Goal: Check status: Check status

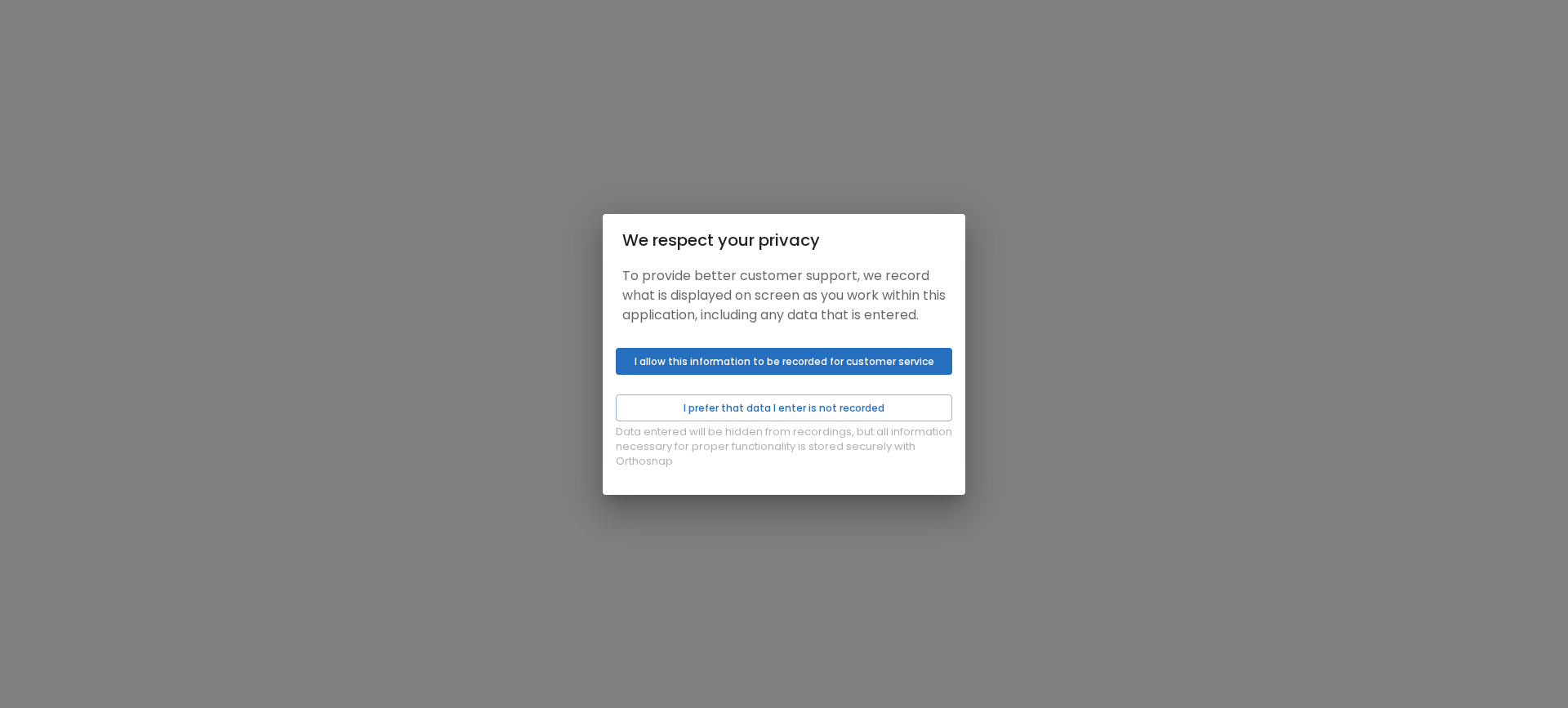
click at [747, 375] on button "I allow this information to be recorded for customer service" at bounding box center [784, 361] width 336 height 27
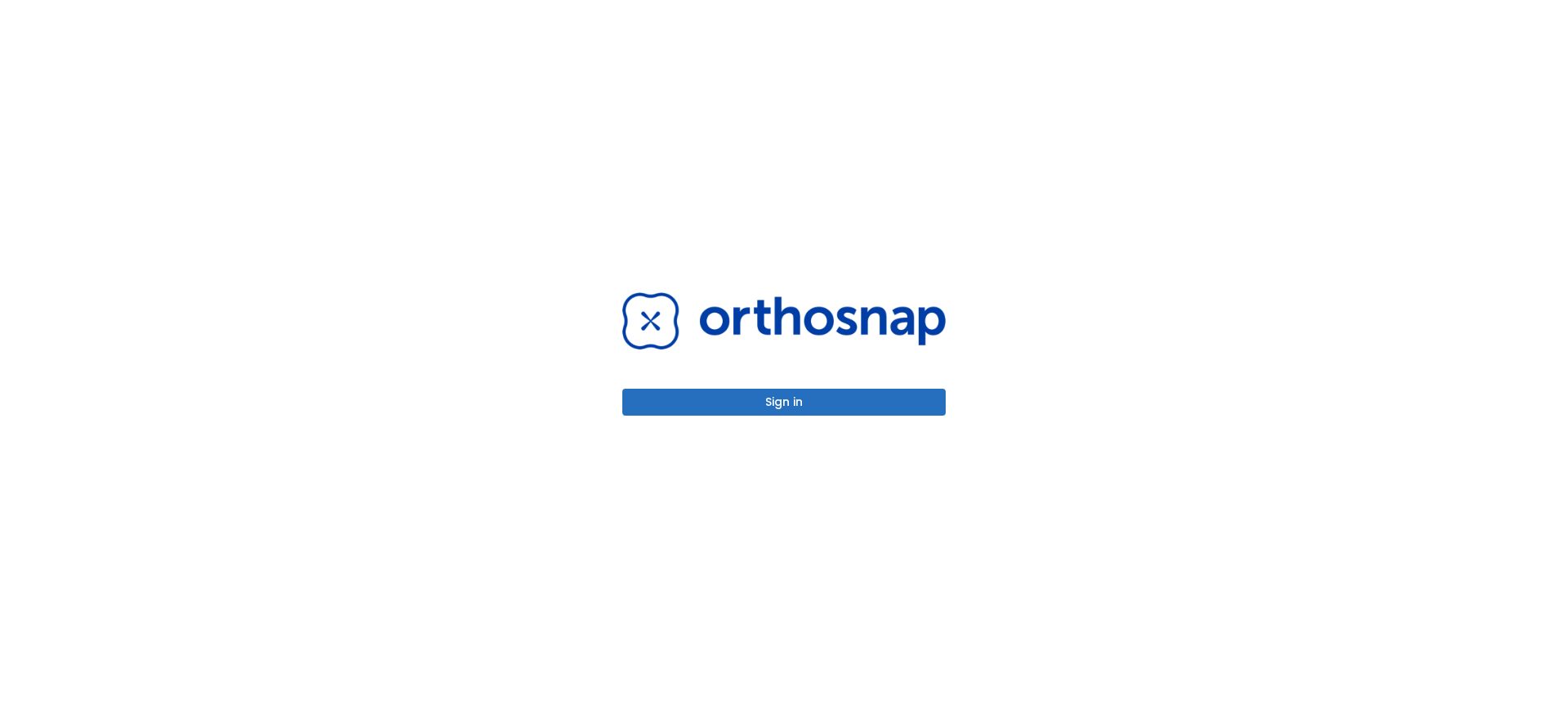
click at [802, 403] on button "Sign in" at bounding box center [784, 402] width 324 height 27
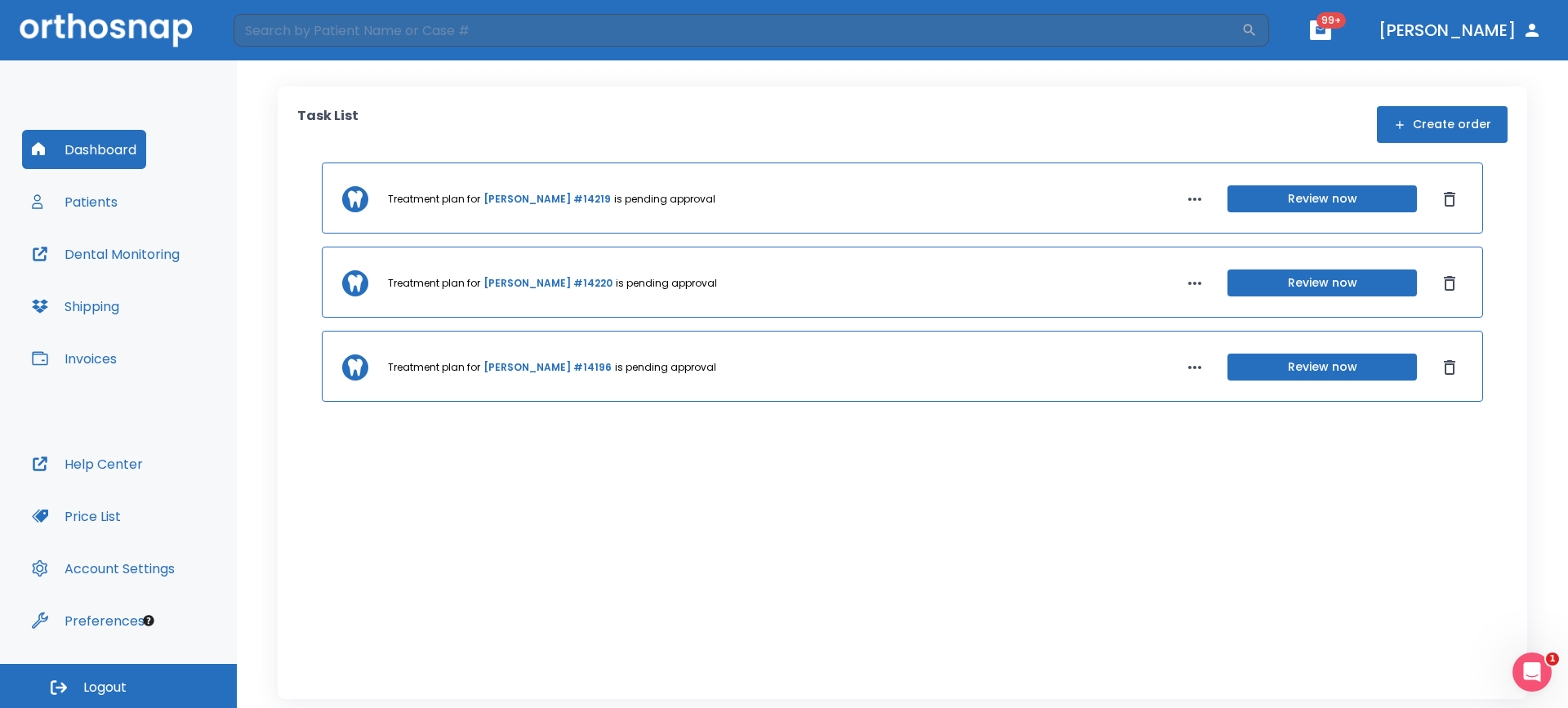
click at [511, 198] on link "[PERSON_NAME] #14219" at bounding box center [548, 199] width 128 height 14
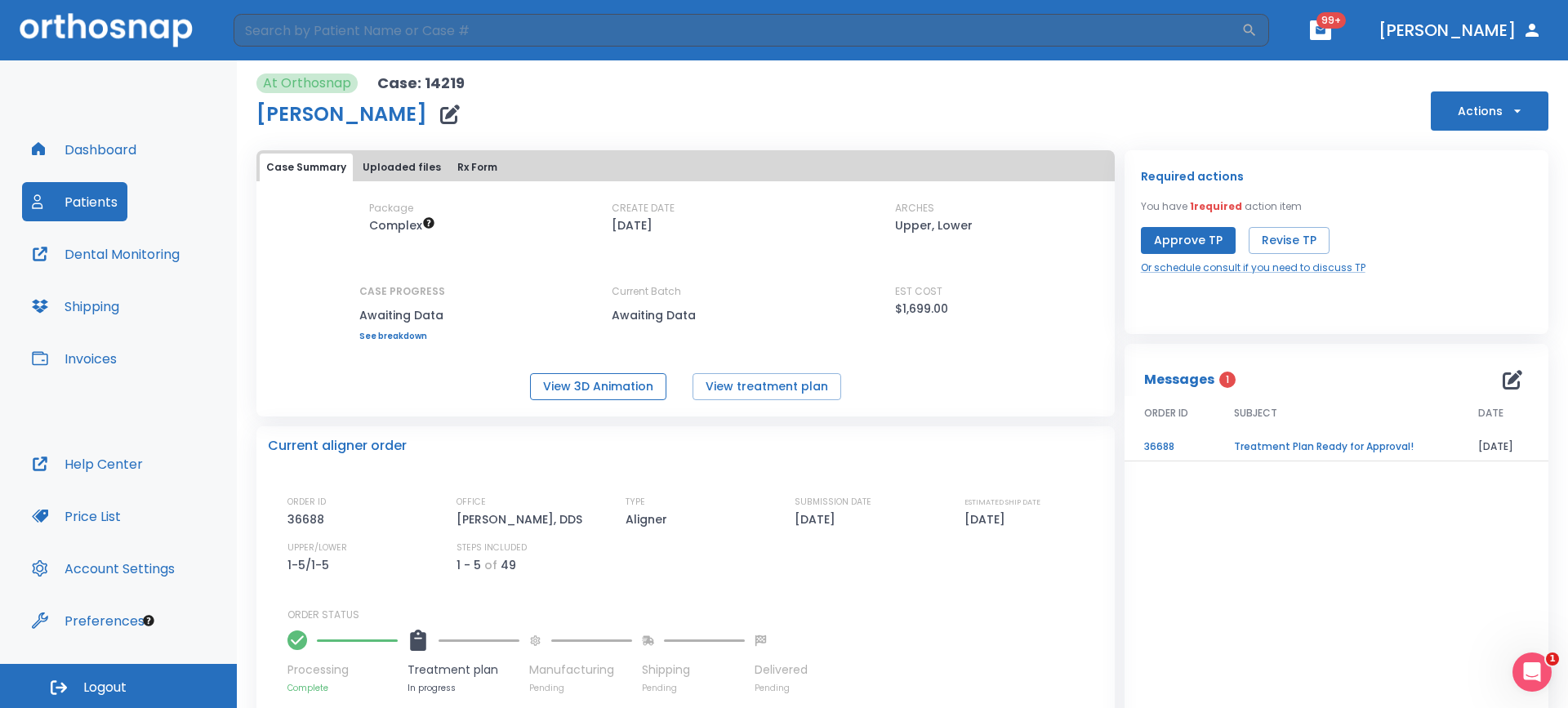
click at [595, 390] on button "View 3D Animation" at bounding box center [597, 387] width 136 height 27
